Goal: Information Seeking & Learning: Learn about a topic

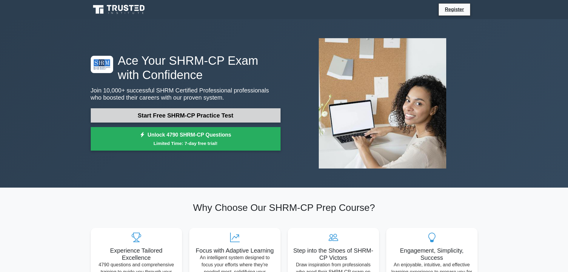
click at [203, 112] on link "Start Free SHRM-CP Practice Test" at bounding box center [186, 115] width 190 height 14
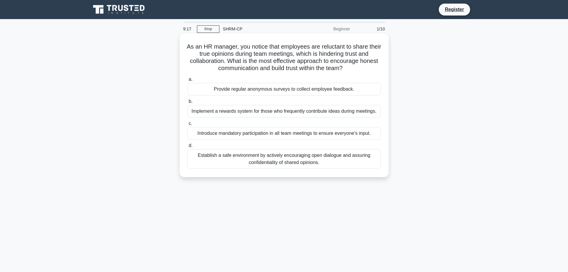
click at [232, 134] on div "Introduce mandatory participation in all team meetings to ensure everyone's inp…" at bounding box center [285, 133] width 194 height 13
click at [188, 126] on input "c. Introduce mandatory participation in all team meetings to ensure everyone's …" at bounding box center [188, 124] width 0 height 4
